Goal: Transaction & Acquisition: Purchase product/service

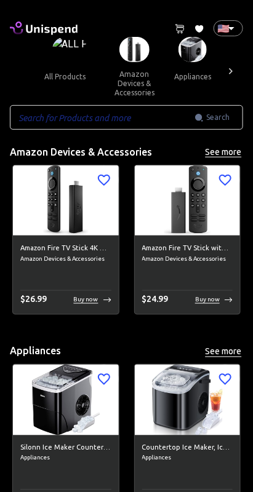
click at [231, 74] on icon at bounding box center [230, 71] width 12 height 12
click at [231, 71] on icon at bounding box center [230, 71] width 12 height 12
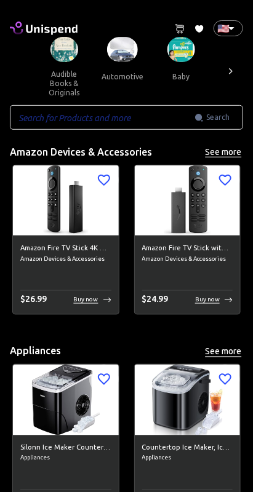
scroll to position [0, 205]
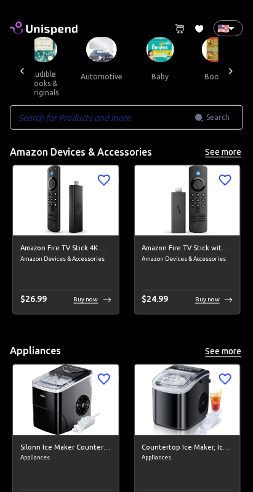
click at [224, 71] on div at bounding box center [230, 71] width 25 height 68
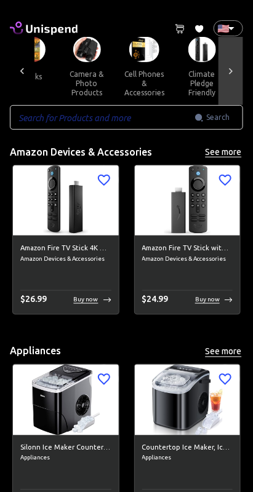
click at [226, 69] on icon at bounding box center [230, 71] width 12 height 12
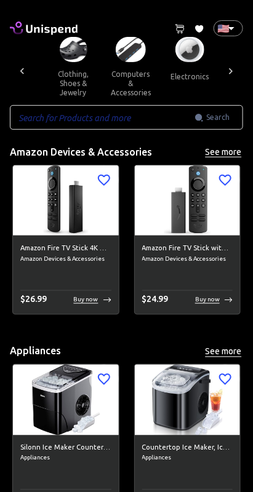
click at [224, 70] on div at bounding box center [230, 71] width 25 height 68
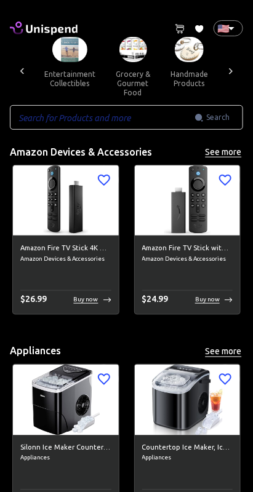
click at [225, 70] on icon at bounding box center [230, 71] width 12 height 12
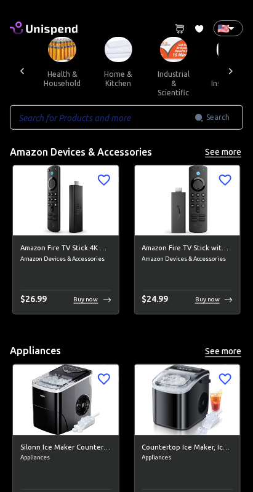
click at [231, 73] on icon at bounding box center [230, 71] width 12 height 12
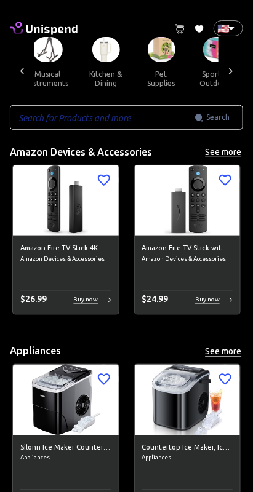
click at [229, 74] on icon at bounding box center [230, 71] width 12 height 12
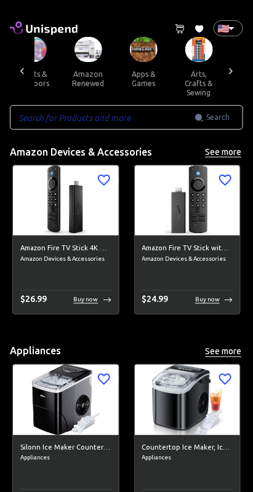
click at [228, 70] on icon at bounding box center [230, 71] width 12 height 12
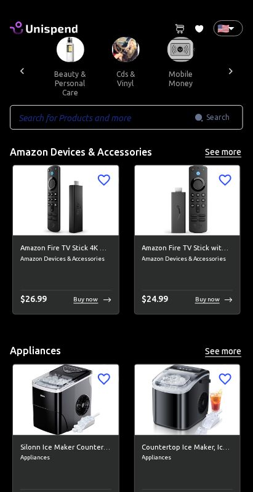
click at [231, 67] on icon at bounding box center [230, 71] width 12 height 12
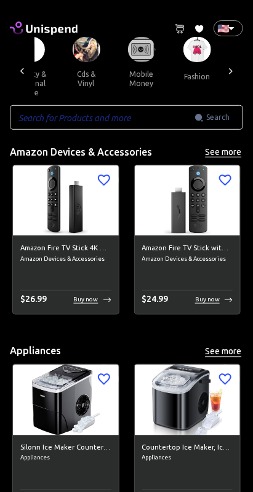
scroll to position [0, 1646]
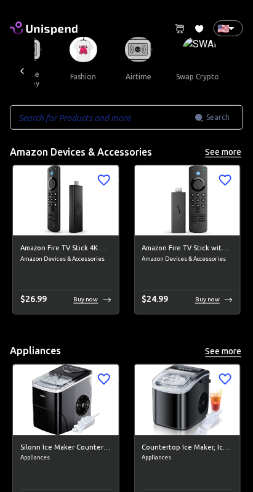
click at [231, 70] on div "all products amazon devices & accessories appliances audible books & originals …" at bounding box center [126, 71] width 233 height 68
click at [196, 65] on button "swap crypto" at bounding box center [197, 77] width 63 height 30
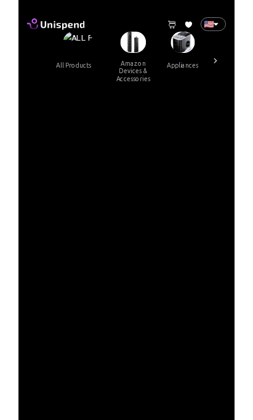
scroll to position [37, 0]
